Goal: Task Accomplishment & Management: Complete application form

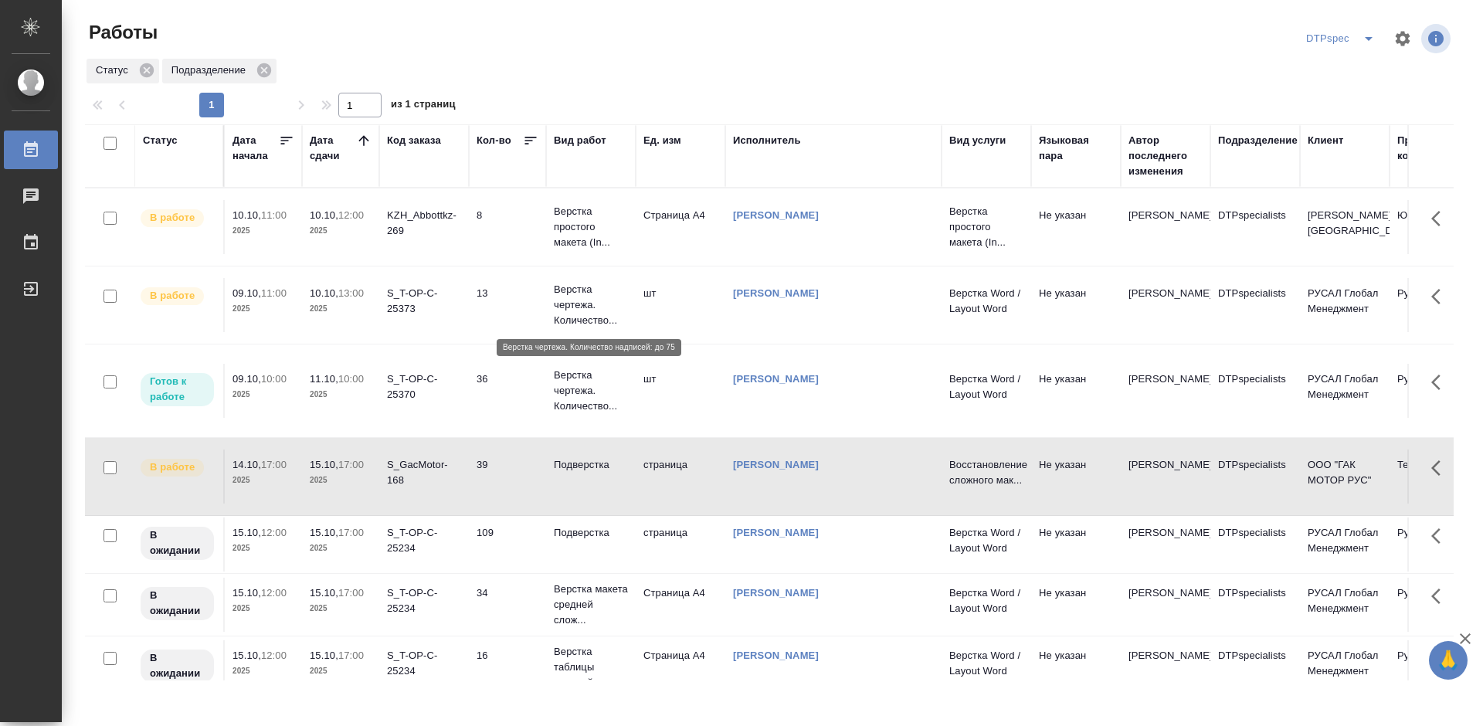
click at [559, 306] on p "Верстка чертежа. Количество..." at bounding box center [591, 305] width 74 height 46
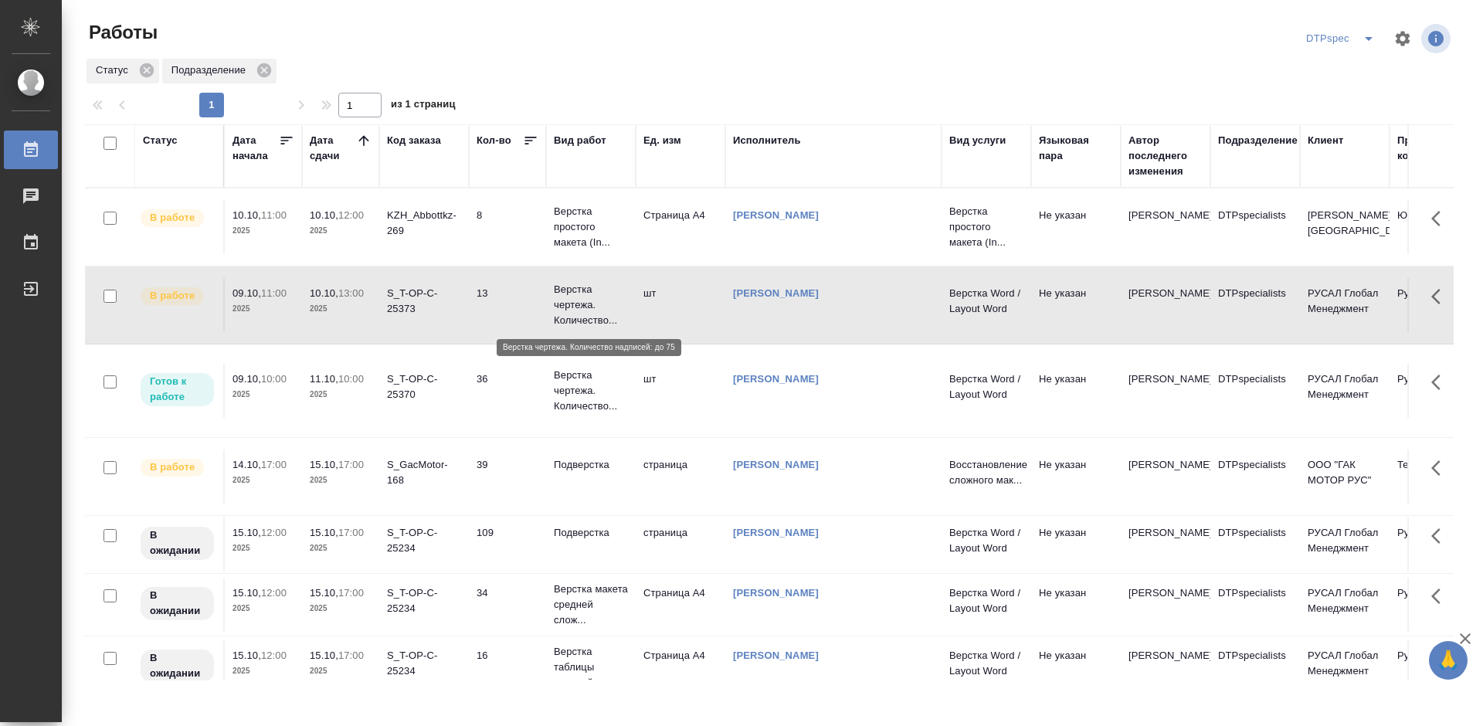
click at [559, 306] on p "Верстка чертежа. Количество..." at bounding box center [591, 305] width 74 height 46
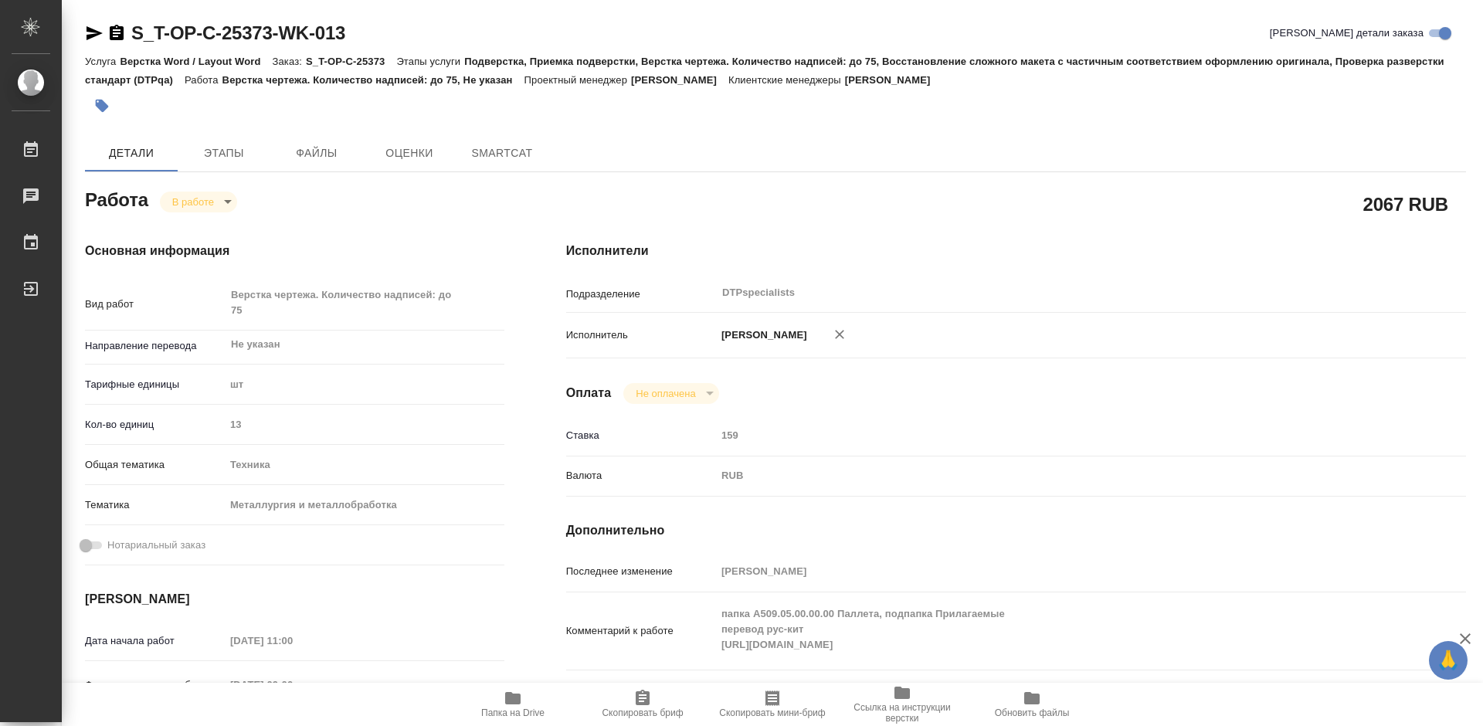
type textarea "x"
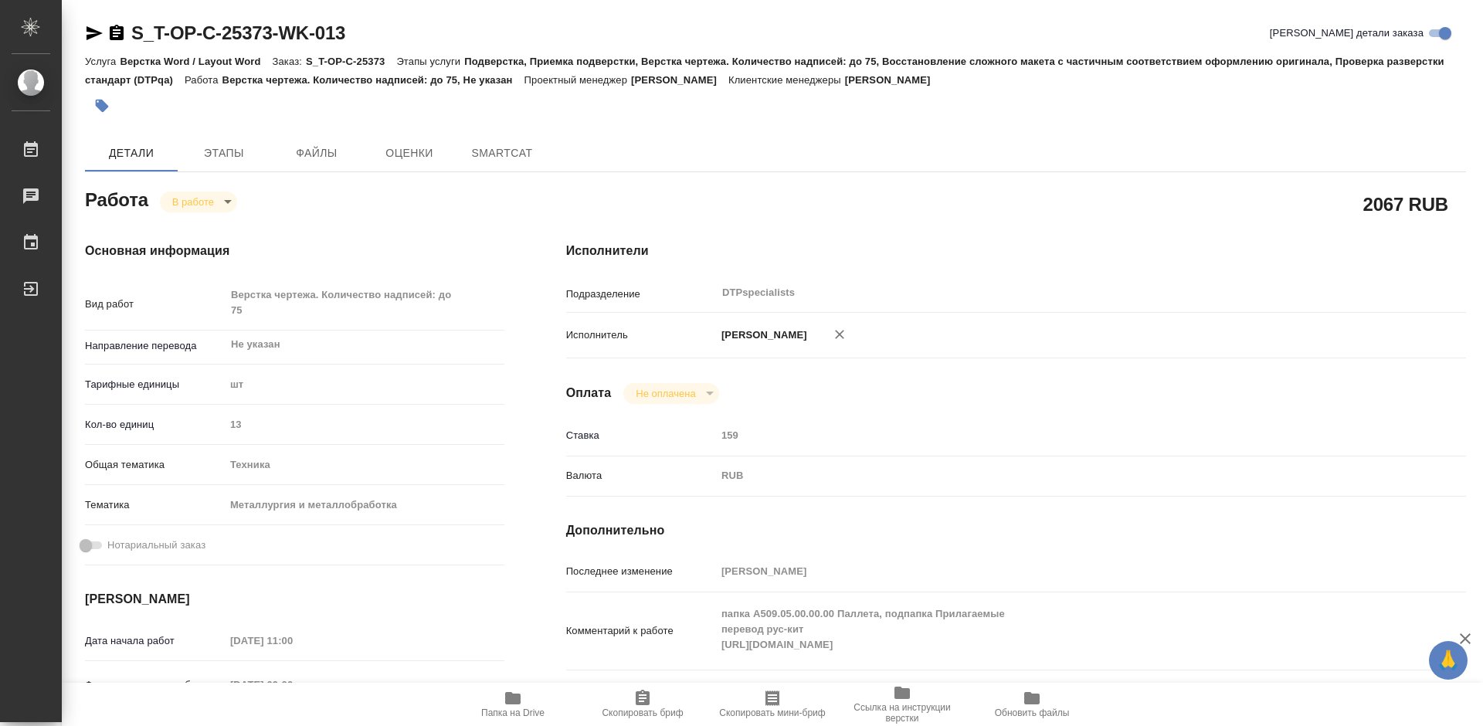
type textarea "x"
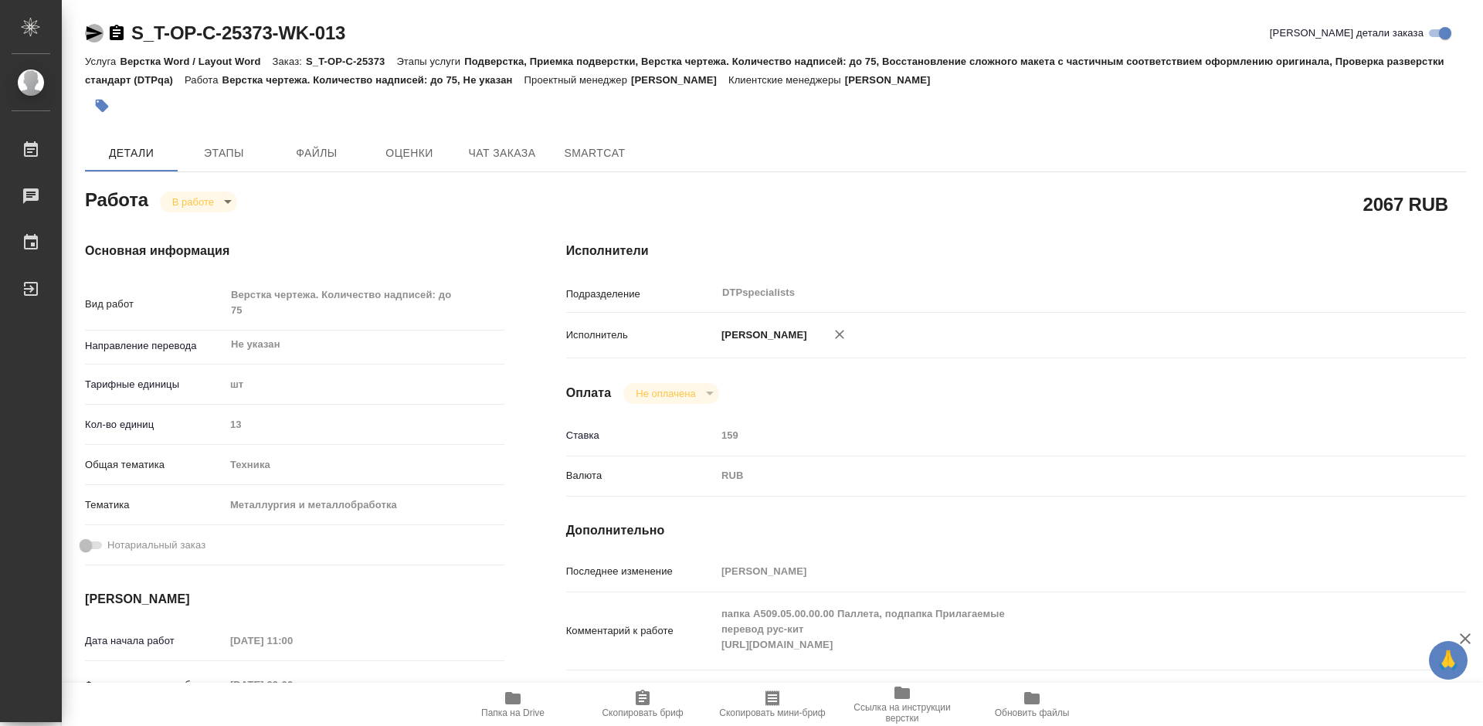
click at [87, 36] on icon "button" at bounding box center [95, 33] width 16 height 14
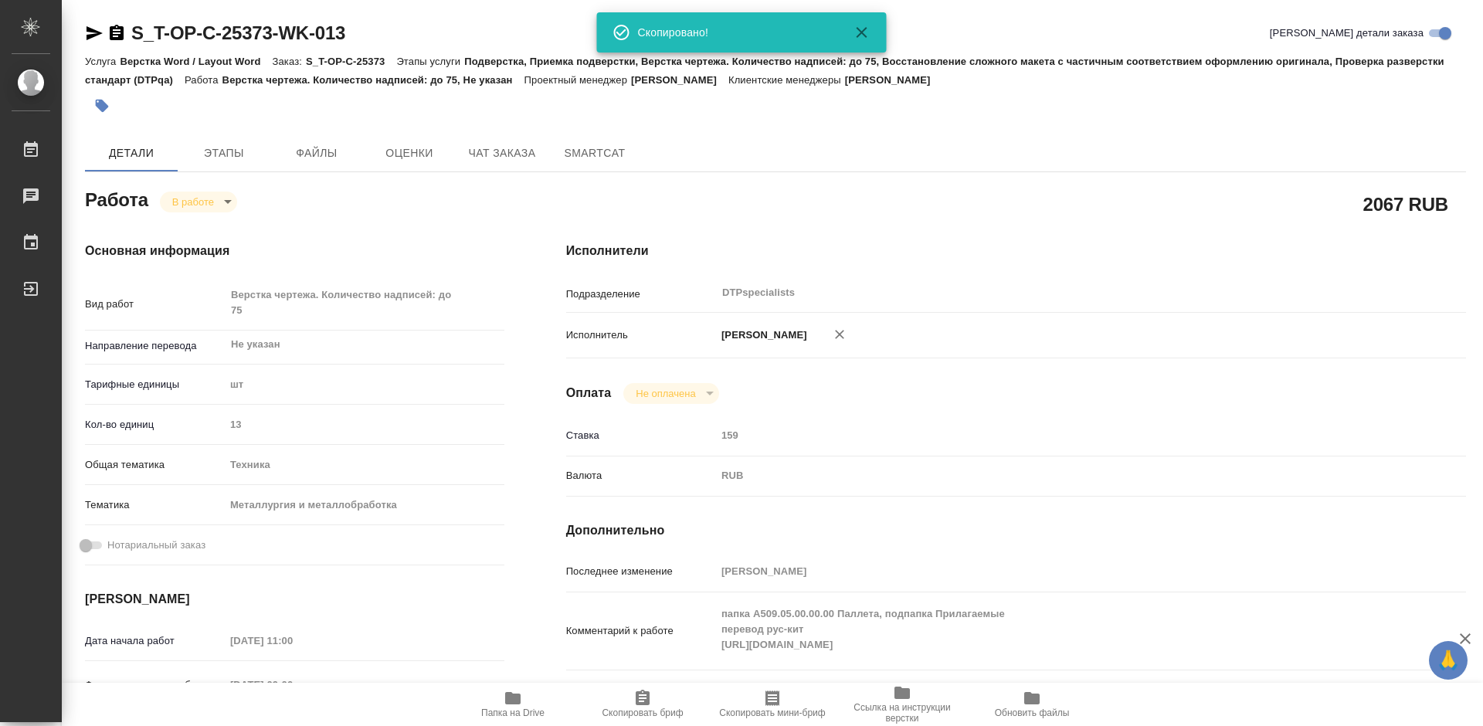
type textarea "x"
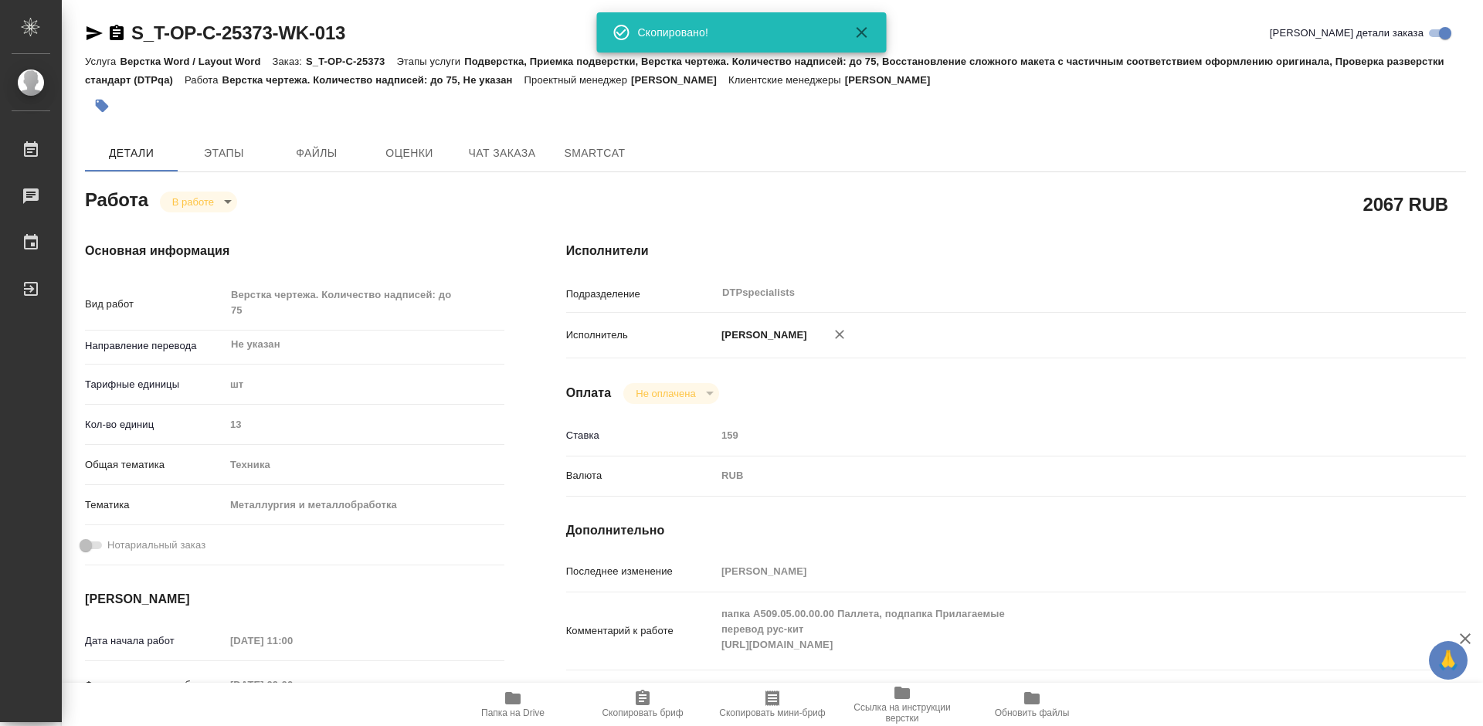
type textarea "x"
